Goal: Transaction & Acquisition: Purchase product/service

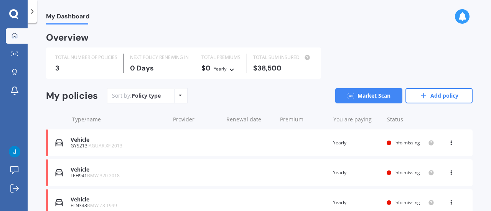
click at [81, 169] on div "Vehicle" at bounding box center [118, 170] width 95 height 7
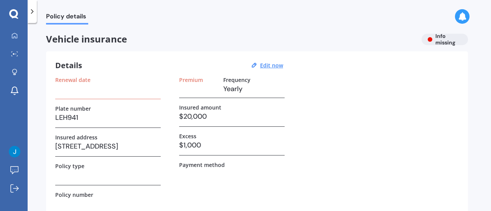
scroll to position [38, 0]
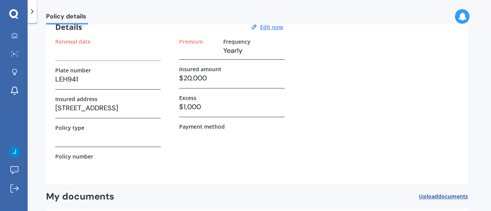
click at [141, 105] on h3 "294 Plymouth Road, Koru 4374" at bounding box center [107, 107] width 105 height 11
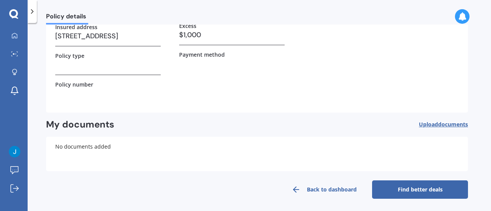
scroll to position [111, 0]
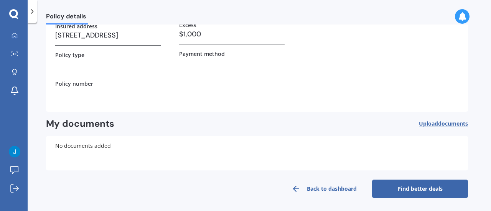
click at [417, 187] on link "Find better deals" at bounding box center [420, 189] width 96 height 18
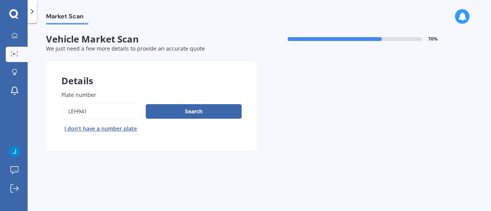
click at [122, 113] on input "Plate number" at bounding box center [101, 111] width 81 height 16
click at [179, 116] on button "Search" at bounding box center [194, 111] width 96 height 15
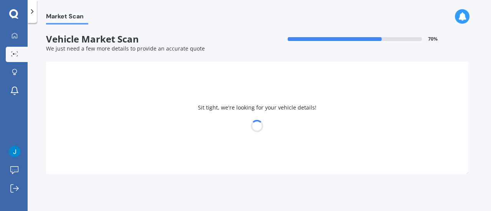
select select "09"
select select "05"
select select "2003"
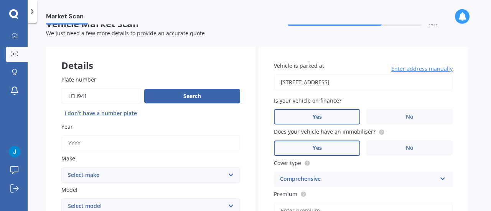
scroll to position [38, 0]
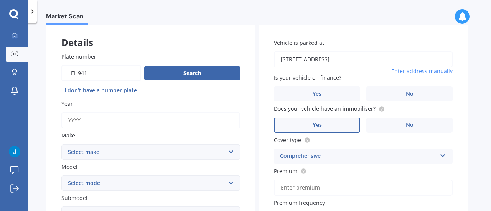
drag, startPoint x: 319, startPoint y: 62, endPoint x: 212, endPoint y: 56, distance: 106.7
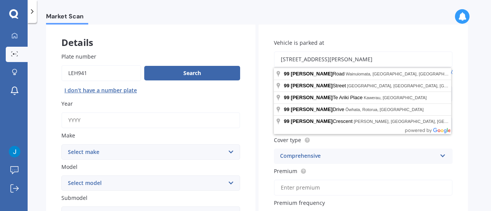
type input "99 Hine Street, New Plymouth Central, New Plymouth 4310"
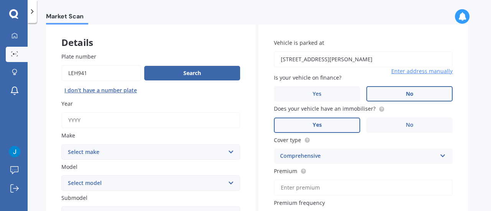
click at [394, 93] on label "No" at bounding box center [409, 93] width 86 height 15
click at [0, 0] on input "No" at bounding box center [0, 0] width 0 height 0
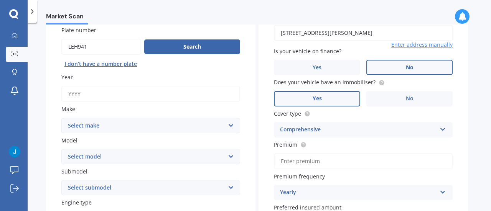
scroll to position [77, 0]
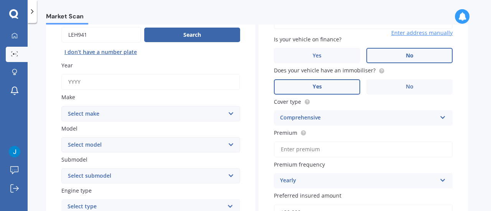
click at [117, 87] on input "Year" at bounding box center [150, 82] width 179 height 16
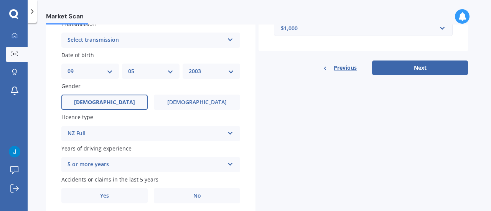
scroll to position [336, 0]
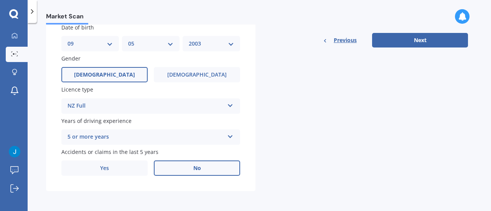
click at [178, 161] on div "Accidents or claims in the last 5 years Yes No" at bounding box center [150, 162] width 179 height 28
click at [181, 166] on label "No" at bounding box center [197, 168] width 86 height 15
click at [0, 0] on input "No" at bounding box center [0, 0] width 0 height 0
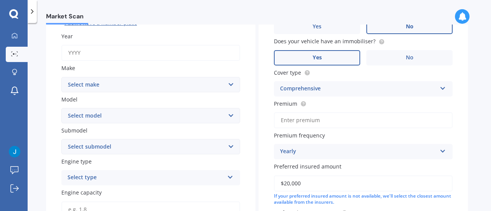
scroll to position [0, 0]
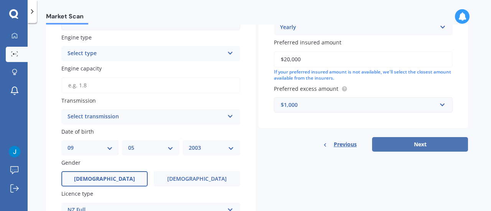
click at [392, 149] on button "Next" at bounding box center [420, 144] width 96 height 15
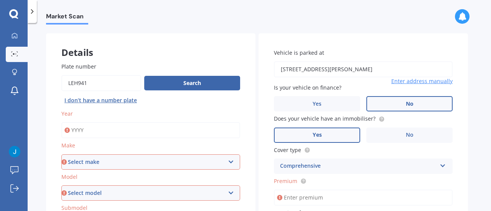
scroll to position [40, 0]
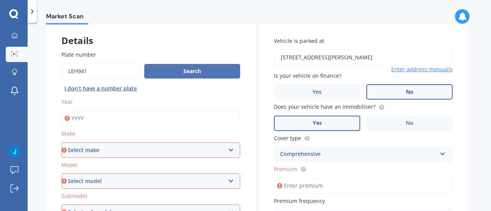
click at [175, 77] on button "Search" at bounding box center [192, 71] width 96 height 15
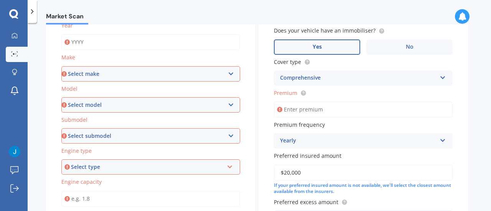
scroll to position [117, 0]
click at [125, 70] on select "Select make AC ALFA ROMEO ASTON MARTIN AUDI AUSTIN BEDFORD Bentley BMW BYD CADI…" at bounding box center [150, 73] width 179 height 15
click at [121, 48] on input "Year" at bounding box center [150, 42] width 179 height 16
type input "2018"
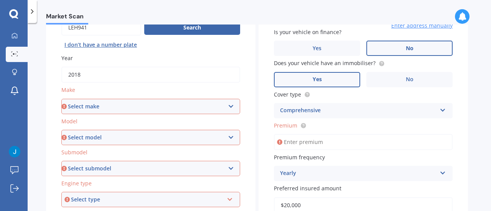
scroll to position [79, 0]
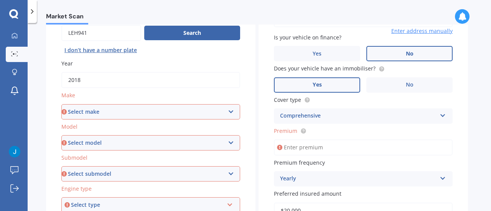
click at [100, 113] on select "Select make AC ALFA ROMEO ASTON MARTIN AUDI AUSTIN BEDFORD Bentley BMW BYD CADI…" at bounding box center [150, 111] width 179 height 15
select select "BMW"
click at [61, 104] on select "Select make AC ALFA ROMEO ASTON MARTIN AUDI AUSTIN BEDFORD Bentley BMW BYD CADI…" at bounding box center [150, 111] width 179 height 15
click at [85, 148] on select "Select model 116 116I 118 118D 120 130 218D 220I 225 250 316 318 320 320 i 323 …" at bounding box center [150, 142] width 179 height 15
click at [61, 135] on select "Select model 116 116I 118 118D 120 130 218D 220I 225 250 316 318 320 320 i 323 …" at bounding box center [150, 142] width 179 height 15
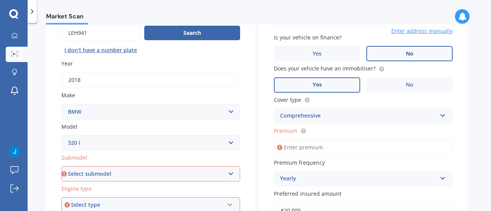
scroll to position [155, 0]
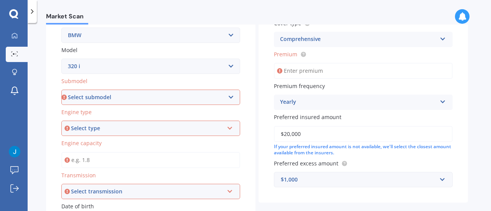
click at [99, 104] on select "Select submodel GT Turbo 5 Dr Liftback" at bounding box center [150, 97] width 179 height 15
click at [107, 99] on select "Select submodel GT Turbo 5 Dr Liftback" at bounding box center [150, 97] width 179 height 15
click at [125, 64] on select "Select model 116 116I 118 118D 120 130 218D 220I 225 250 316 318 320 320 i 323 …" at bounding box center [150, 66] width 179 height 15
select select "320"
click at [61, 59] on select "Select model 116 116I 118 118D 120 130 218D 220I 225 250 316 318 320 320 i 323 …" at bounding box center [150, 66] width 179 height 15
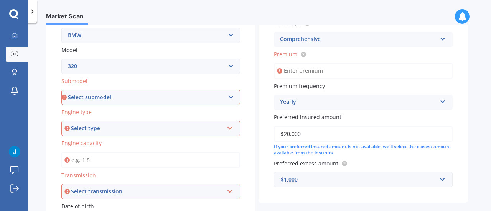
click at [119, 97] on select "Select submodel (All other) Ci d i I NON TURBO" at bounding box center [150, 97] width 179 height 15
select select "I"
click at [61, 90] on select "Select submodel (All other) Ci d i I NON TURBO" at bounding box center [150, 97] width 179 height 15
click at [104, 133] on div "Select type" at bounding box center [147, 128] width 153 height 8
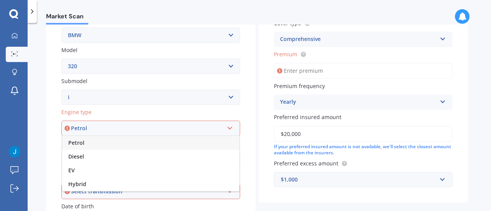
click at [102, 143] on div "Petrol" at bounding box center [150, 143] width 177 height 14
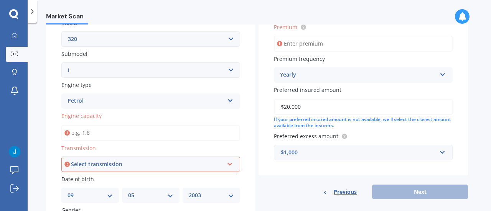
scroll to position [194, 0]
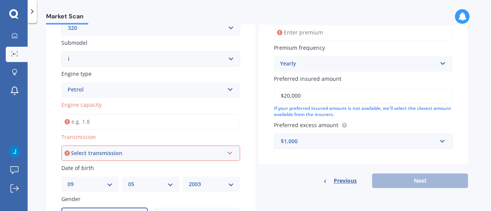
click at [101, 123] on input "Engine capacity" at bounding box center [150, 122] width 179 height 16
type input "2.0"
click at [112, 159] on div "Select transmission Auto Manual Other" at bounding box center [150, 153] width 179 height 15
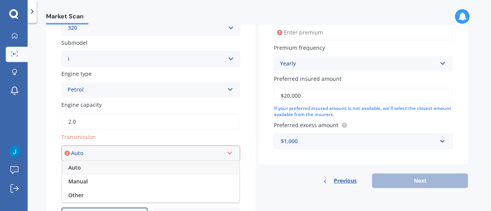
click at [101, 172] on div "Auto" at bounding box center [150, 168] width 177 height 14
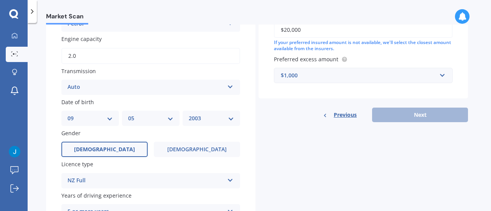
scroll to position [144, 0]
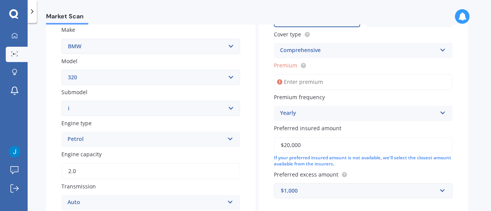
click at [319, 76] on input "Premium" at bounding box center [363, 82] width 179 height 16
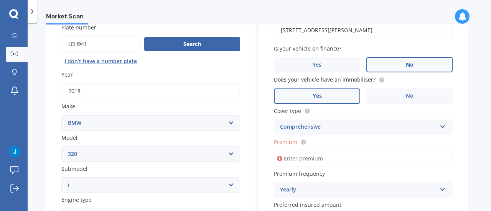
scroll to position [106, 0]
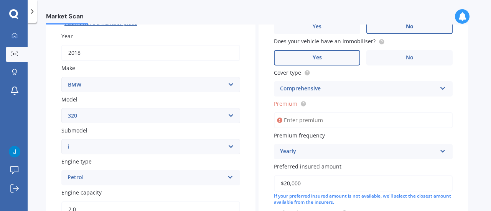
click at [335, 155] on div "Yearly" at bounding box center [358, 151] width 156 height 9
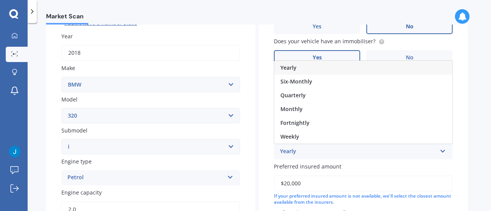
click at [311, 71] on div "Yearly" at bounding box center [363, 68] width 178 height 14
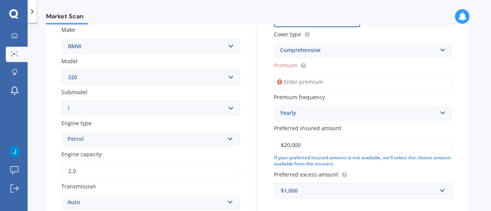
scroll to position [153, 0]
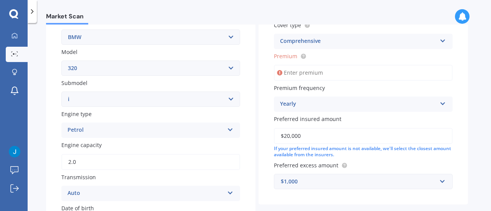
click at [310, 76] on input "Premium" at bounding box center [363, 73] width 179 height 16
click at [330, 108] on div "Yearly" at bounding box center [358, 104] width 156 height 9
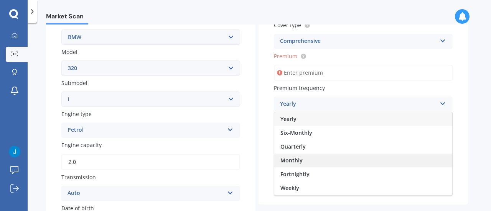
click at [315, 164] on div "Monthly" at bounding box center [363, 161] width 178 height 14
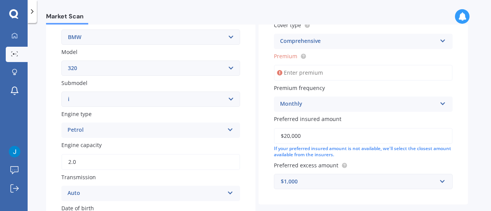
click at [314, 74] on input "Premium" at bounding box center [363, 73] width 179 height 16
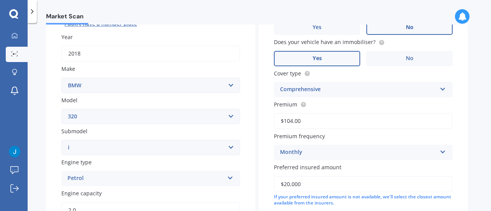
scroll to position [77, 0]
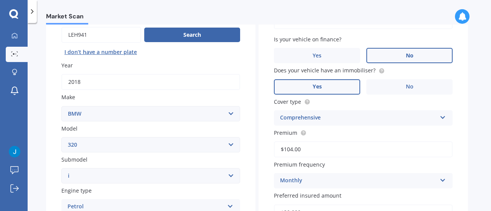
type input "$104.00"
click at [468, 128] on div "Market Scan Vehicle Market Scan 70 % We just need a few more details to provide…" at bounding box center [259, 119] width 463 height 188
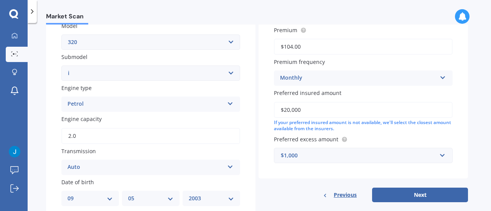
scroll to position [192, 0]
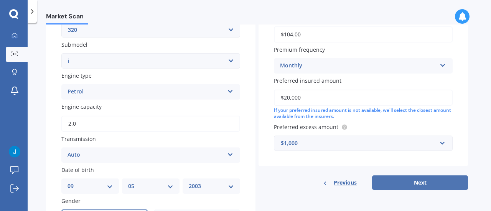
click at [410, 188] on button "Next" at bounding box center [420, 183] width 96 height 15
select select "09"
select select "05"
select select "2003"
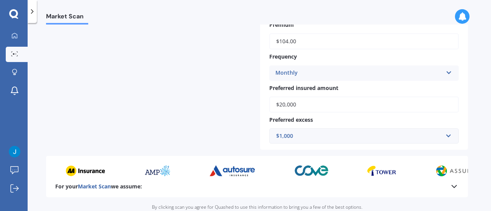
scroll to position [405, 0]
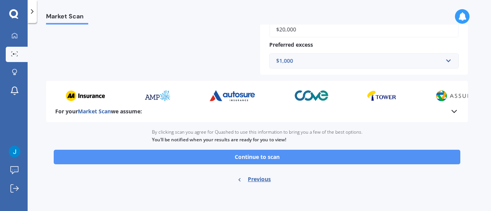
click at [232, 153] on button "Continue to scan" at bounding box center [257, 157] width 406 height 15
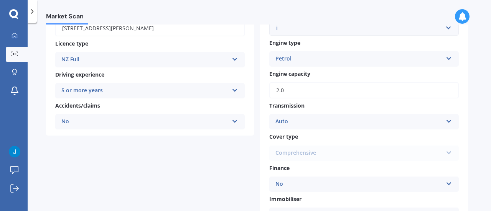
scroll to position [98, 0]
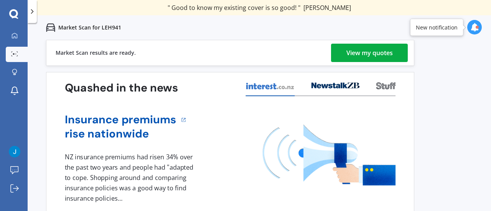
click at [335, 46] on link "View my quotes" at bounding box center [369, 53] width 77 height 18
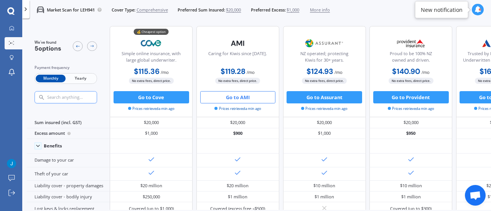
click at [248, 97] on button "Go to AMI" at bounding box center [238, 97] width 76 height 12
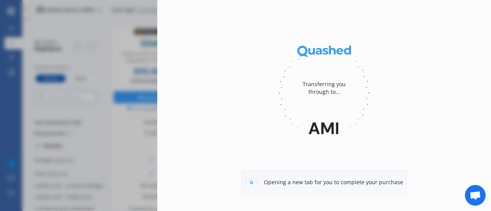
scroll to position [38, 0]
